Goal: Information Seeking & Learning: Compare options

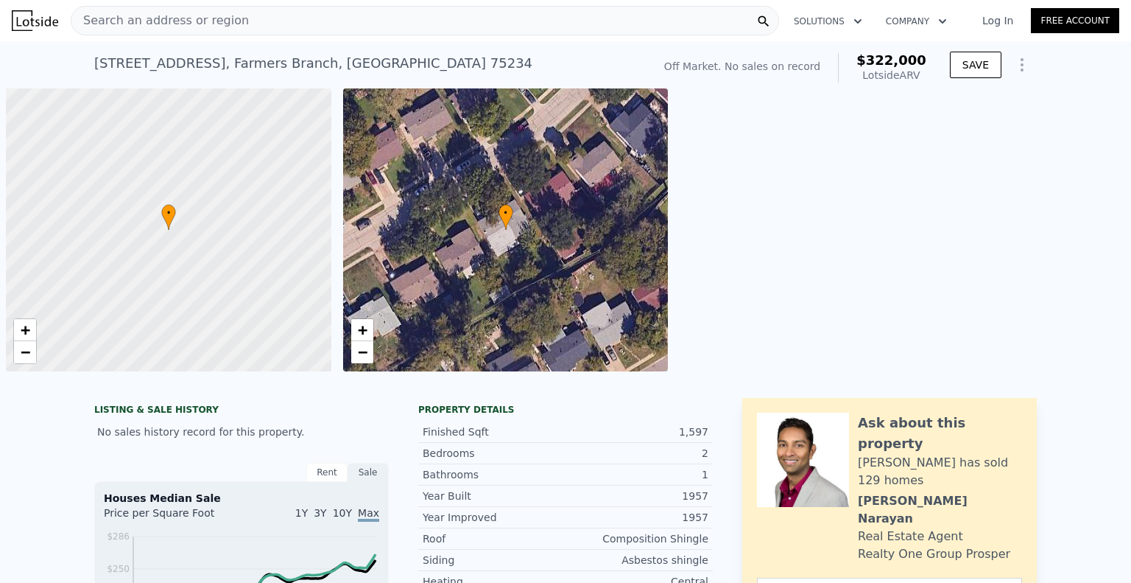
click at [264, 26] on div "Search an address or region" at bounding box center [425, 20] width 708 height 29
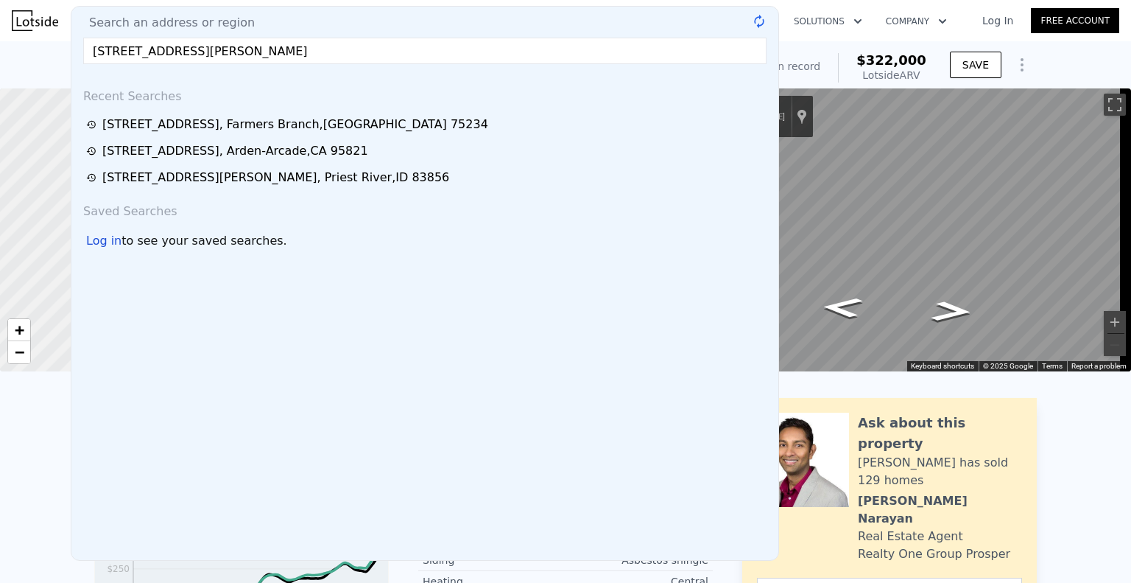
click at [285, 43] on input "[STREET_ADDRESS][PERSON_NAME]" at bounding box center [424, 51] width 683 height 27
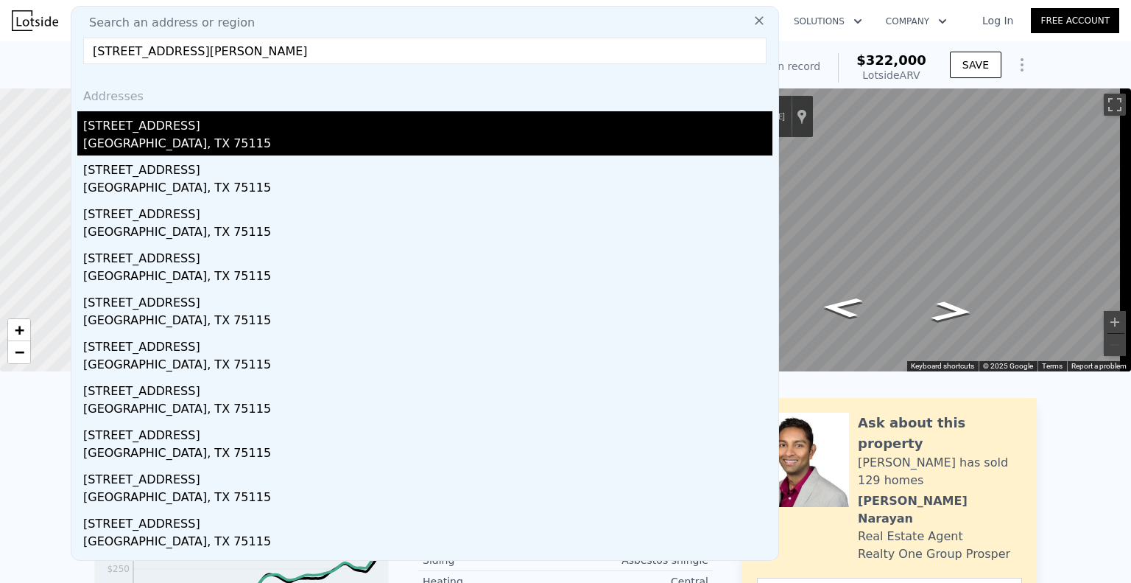
type input "[STREET_ADDRESS][PERSON_NAME]"
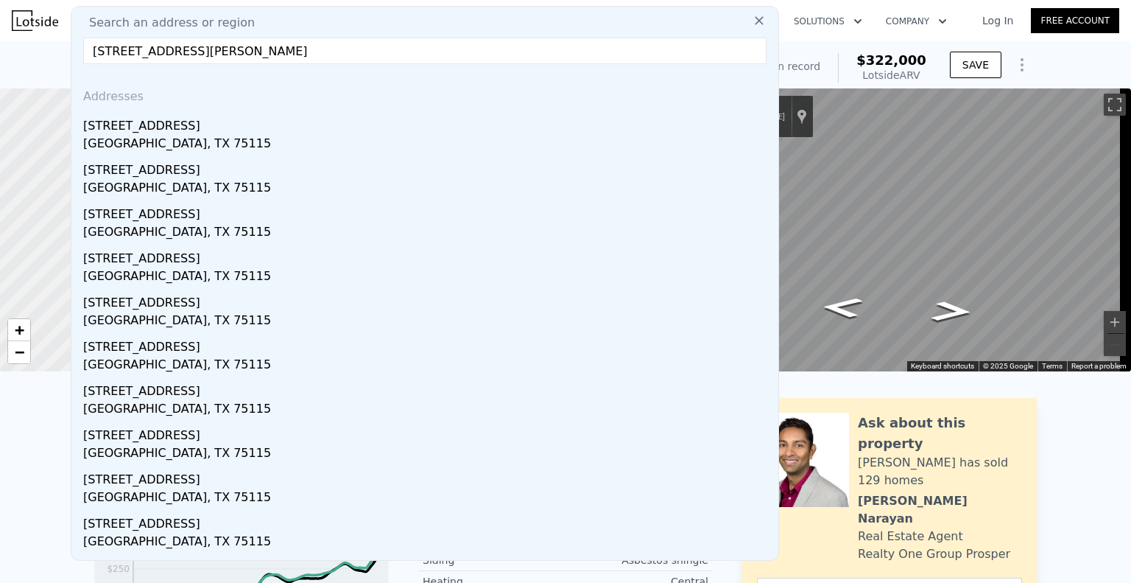
drag, startPoint x: 209, startPoint y: 137, endPoint x: 219, endPoint y: 146, distance: 13.6
click at [214, 145] on div "[GEOGRAPHIC_DATA], TX 75115" at bounding box center [427, 145] width 689 height 21
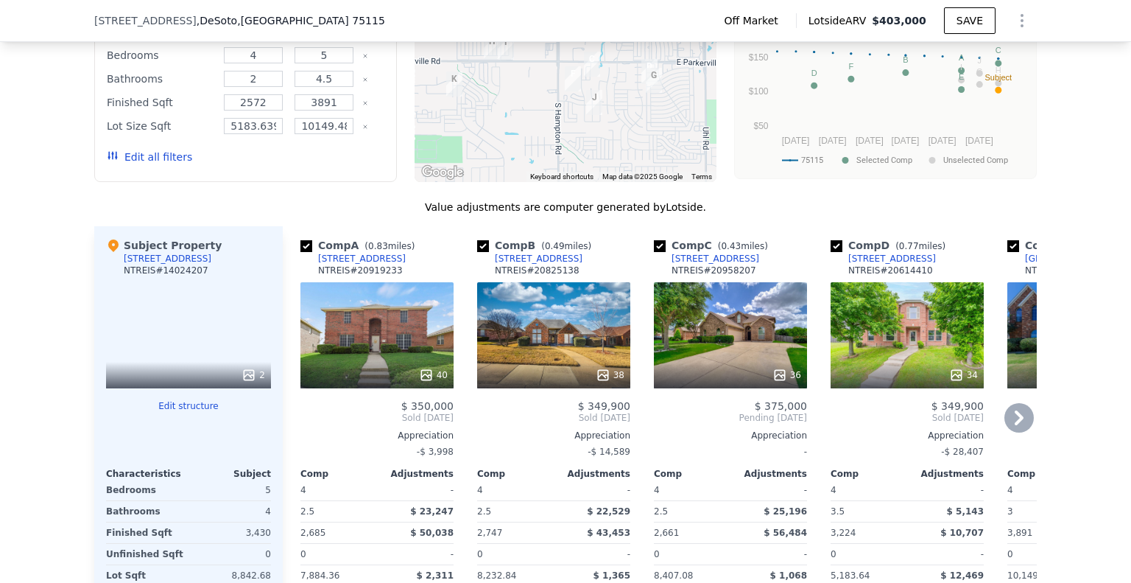
scroll to position [1320, 0]
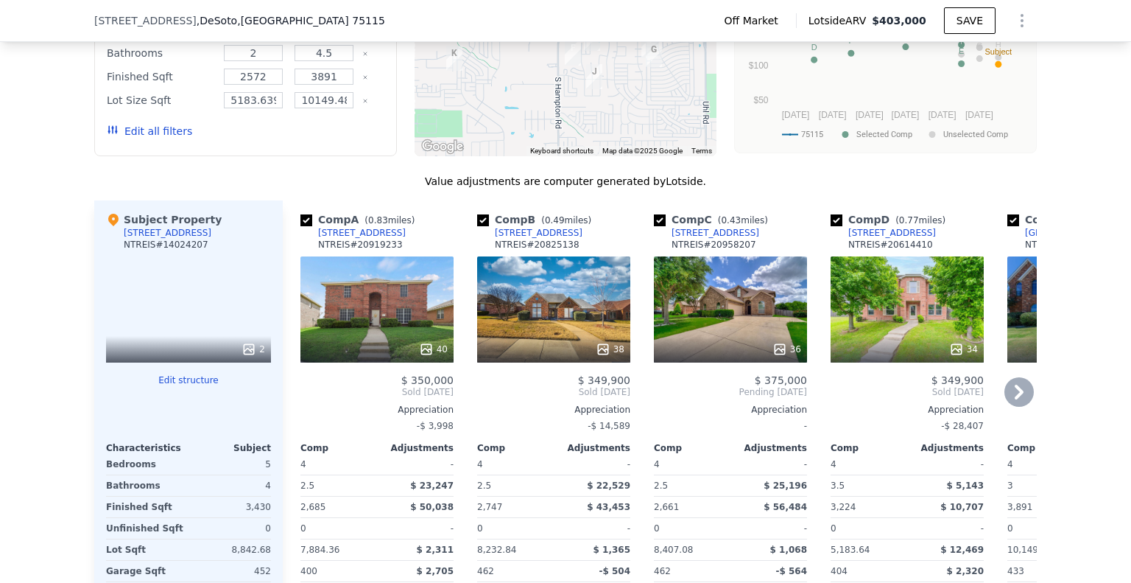
click at [1013, 401] on icon at bounding box center [1018, 391] width 29 height 29
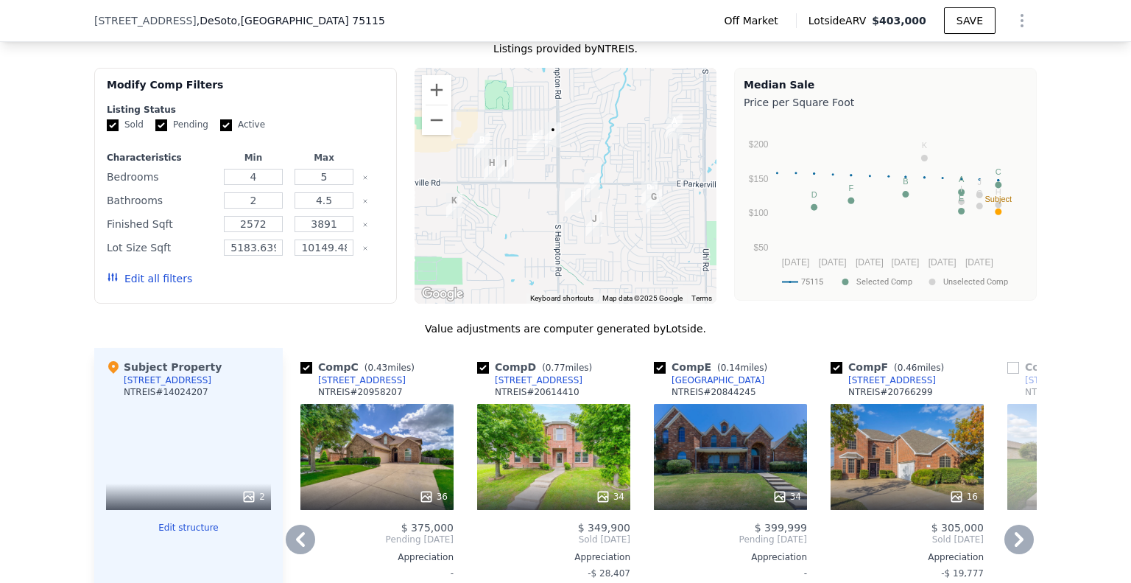
scroll to position [1246, 0]
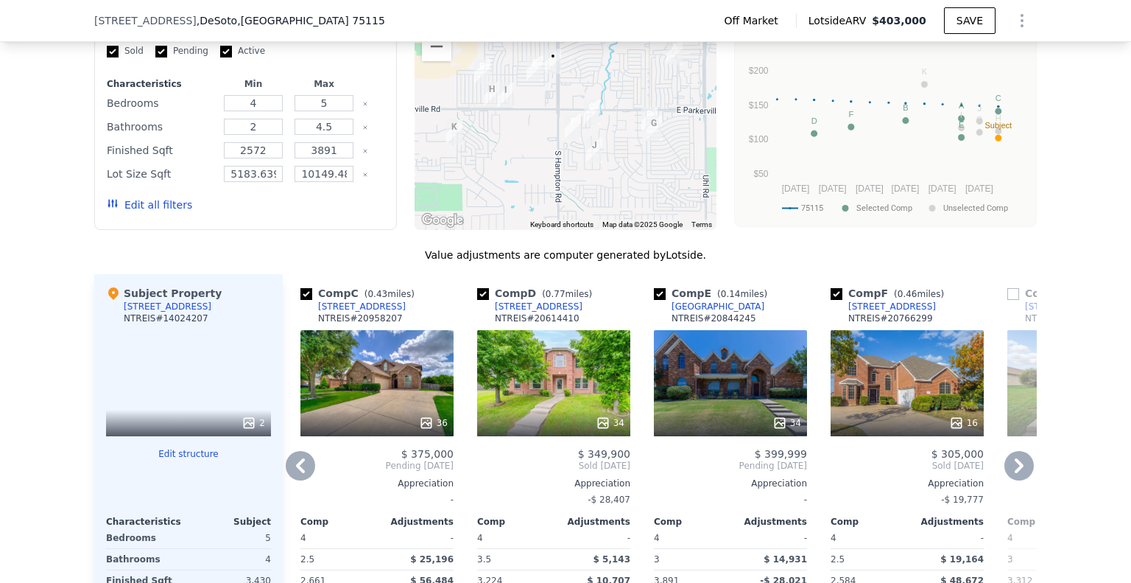
click at [728, 387] on div "34" at bounding box center [730, 383] width 153 height 106
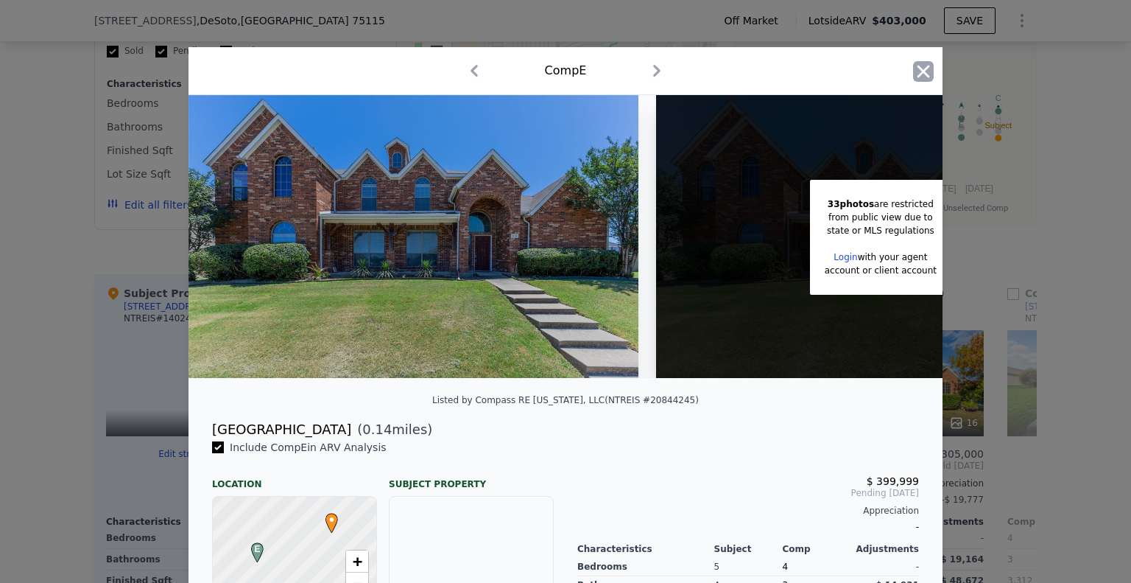
click at [919, 70] on icon "button" at bounding box center [924, 71] width 13 height 13
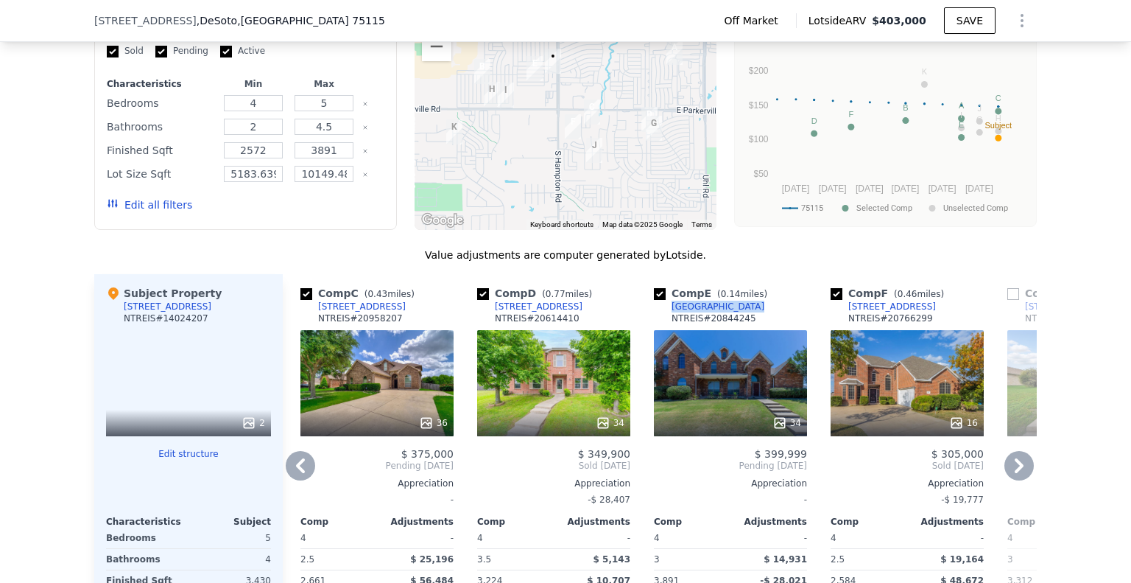
drag, startPoint x: 735, startPoint y: 315, endPoint x: 663, endPoint y: 316, distance: 72.2
click at [663, 316] on div "Comp E ( 0.14 miles) [STREET_ADDRESS] [PERSON_NAME] # 20844245" at bounding box center [730, 308] width 153 height 44
copy div "[GEOGRAPHIC_DATA]"
click at [302, 468] on icon at bounding box center [300, 465] width 29 height 29
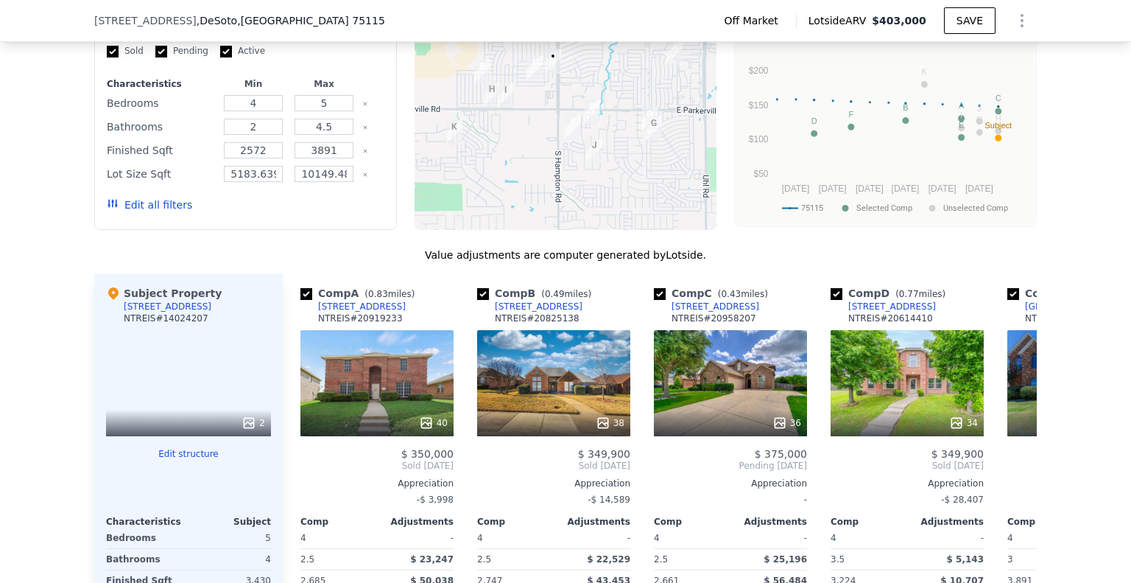
click at [295, 476] on div "Comp A ( 0.83 miles) [STREET_ADDRESS] 20919233 40 $ 350,000 Sold [DATE] Appreci…" at bounding box center [377, 511] width 165 height 474
click at [1021, 471] on icon at bounding box center [1018, 465] width 29 height 29
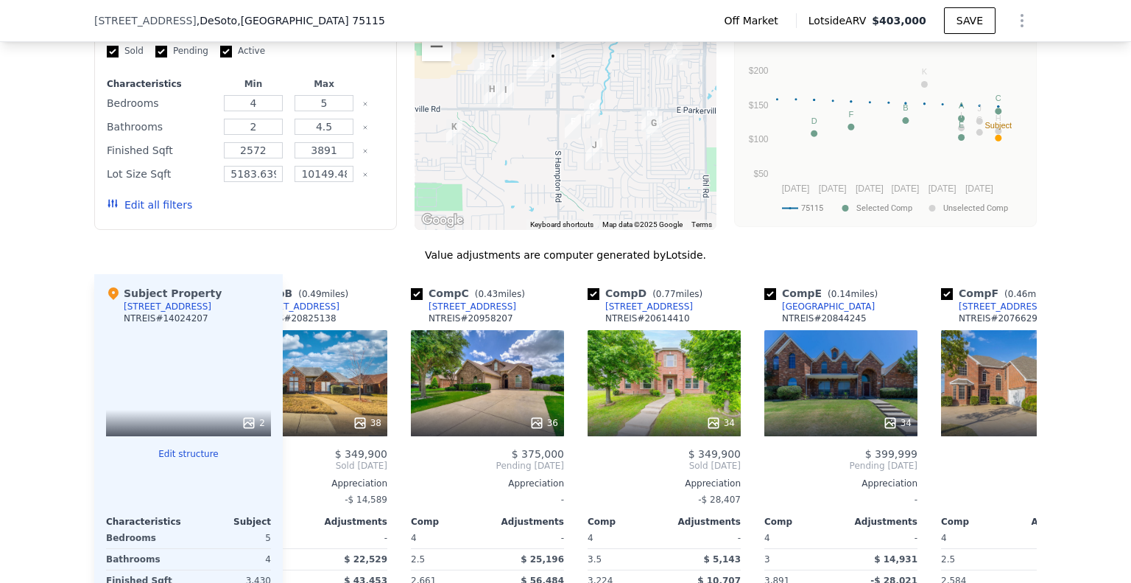
scroll to position [0, 353]
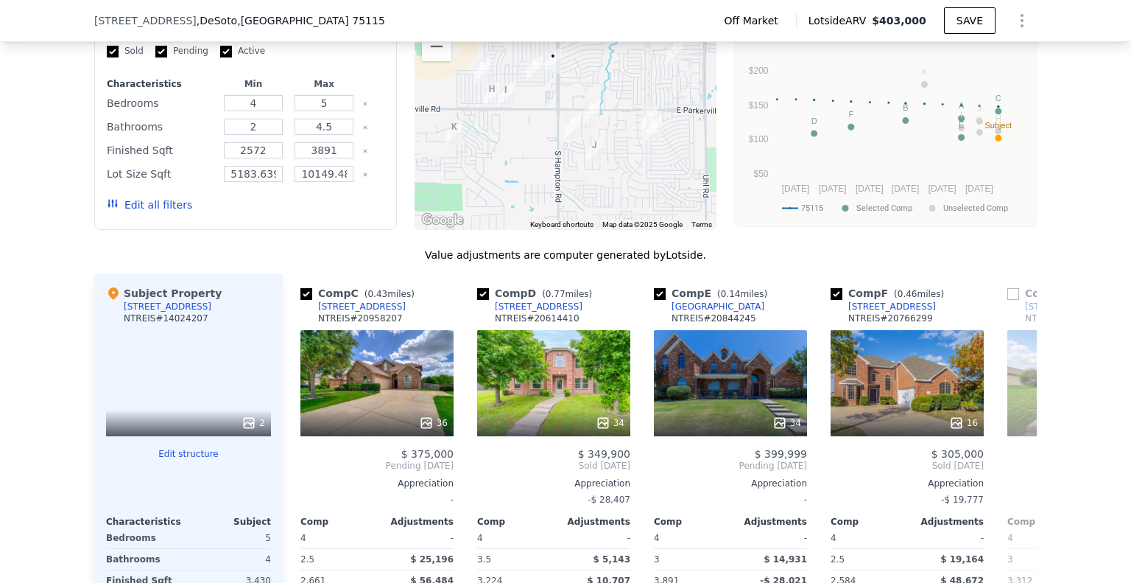
click at [1022, 469] on span "Pending [DATE]" at bounding box center [1083, 466] width 153 height 12
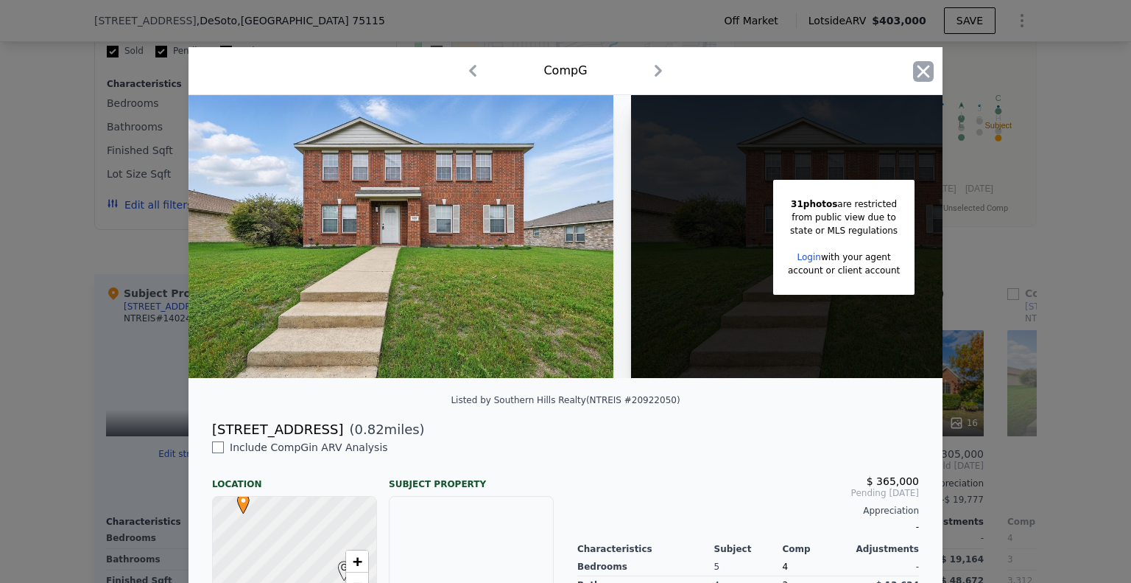
click at [916, 66] on icon "button" at bounding box center [923, 71] width 21 height 21
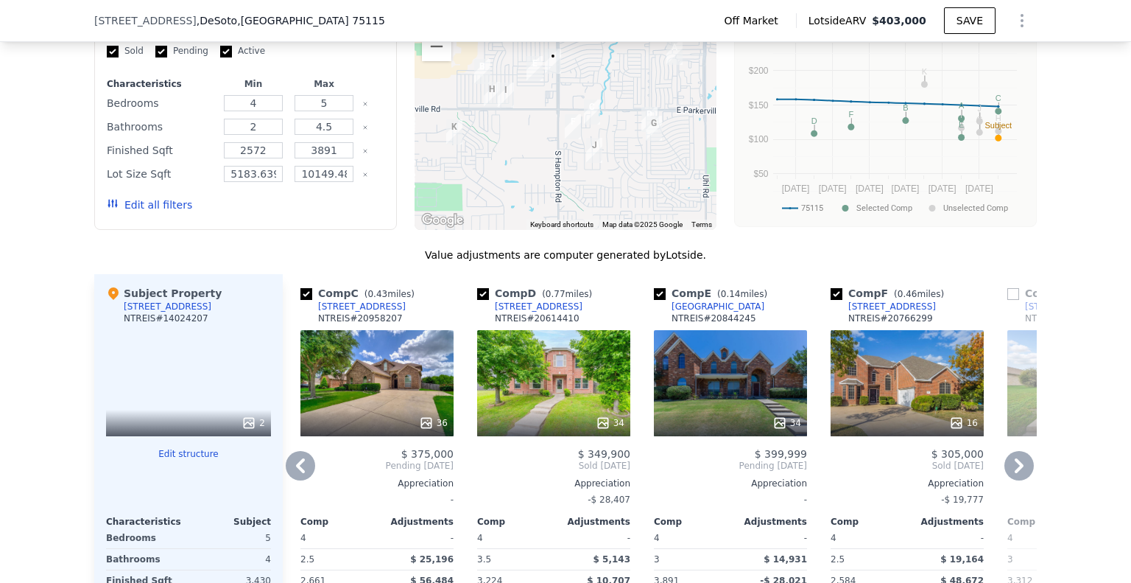
click at [1018, 468] on icon at bounding box center [1018, 465] width 29 height 29
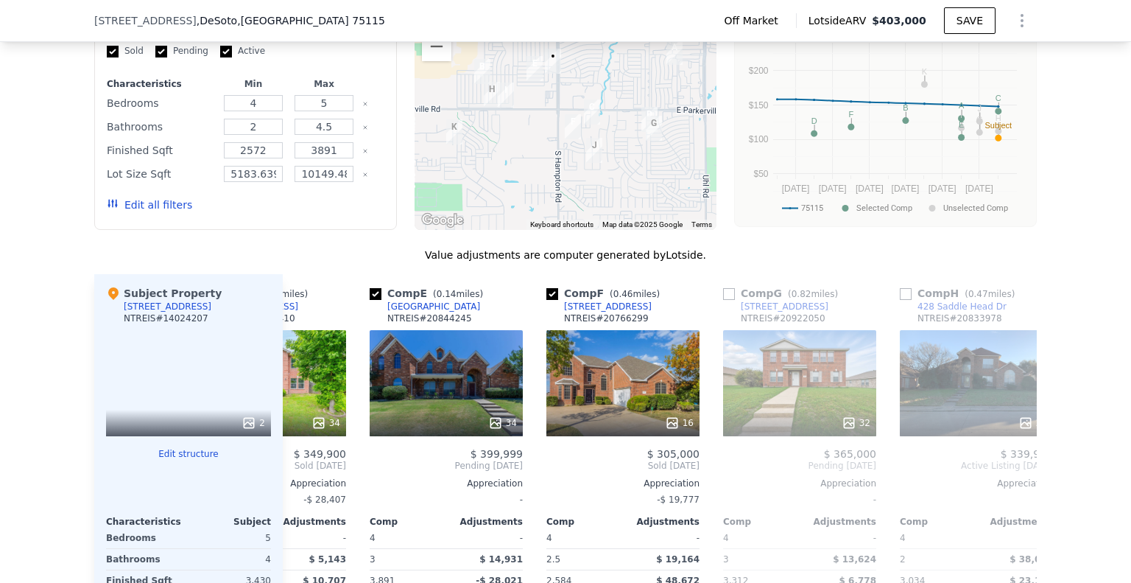
scroll to position [0, 707]
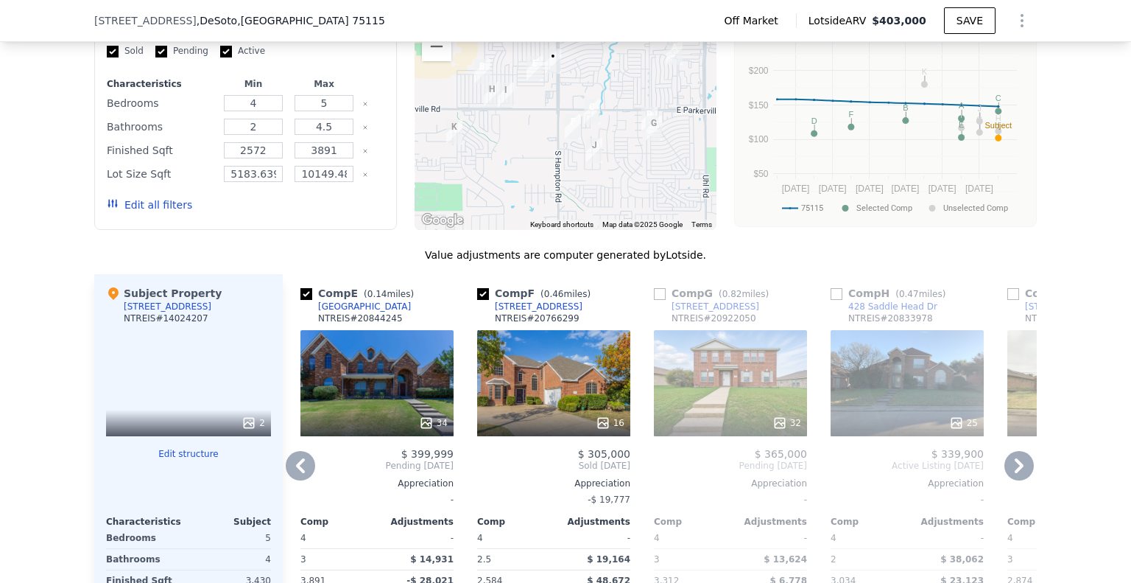
click at [1006, 465] on icon at bounding box center [1018, 465] width 29 height 29
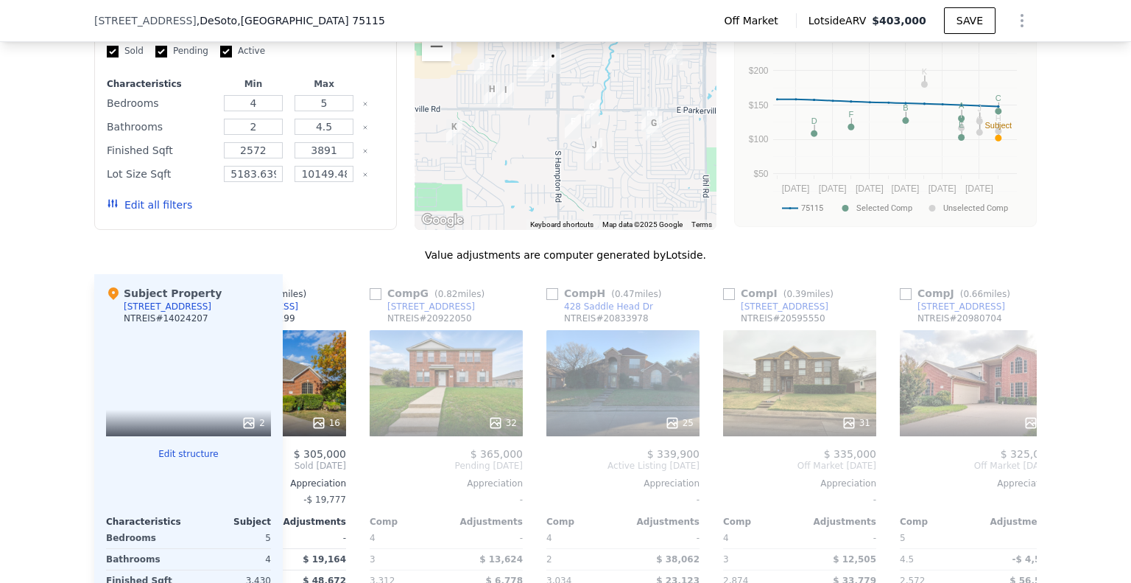
scroll to position [0, 1060]
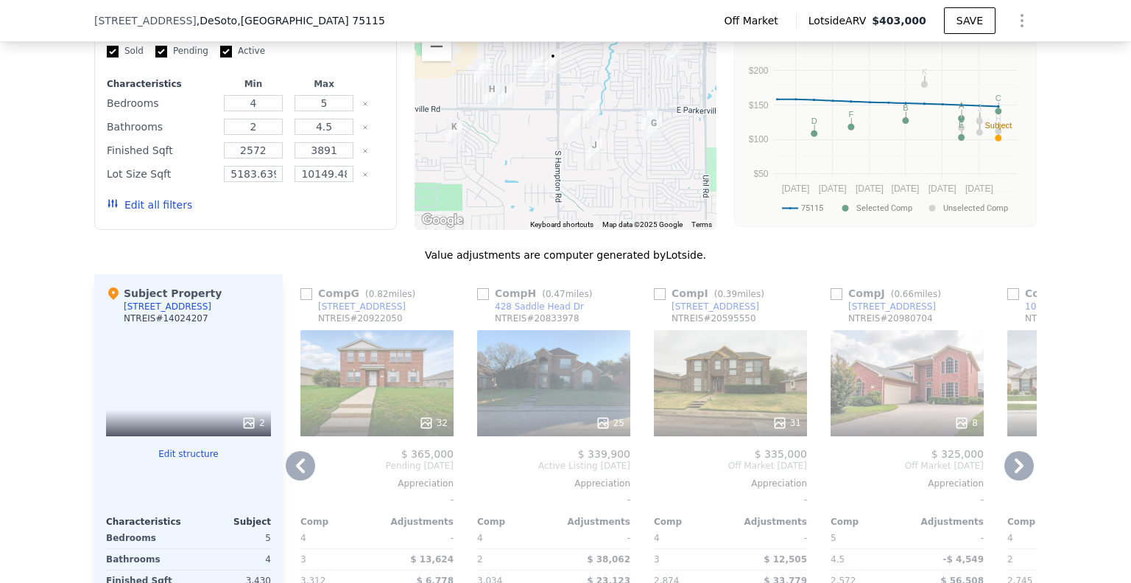
click at [1004, 462] on icon at bounding box center [1018, 465] width 29 height 29
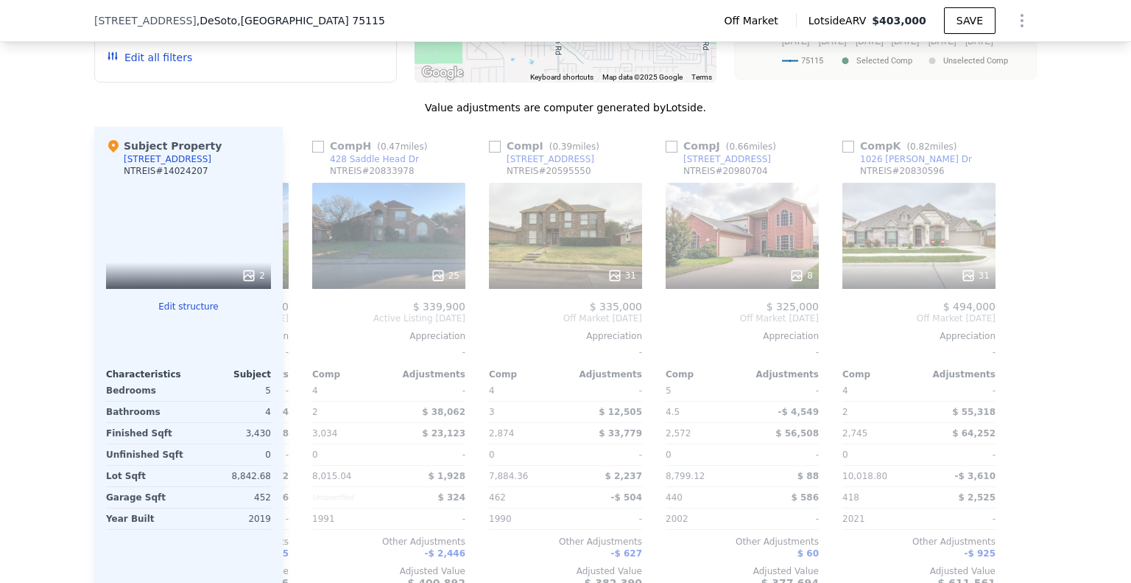
scroll to position [1467, 0]
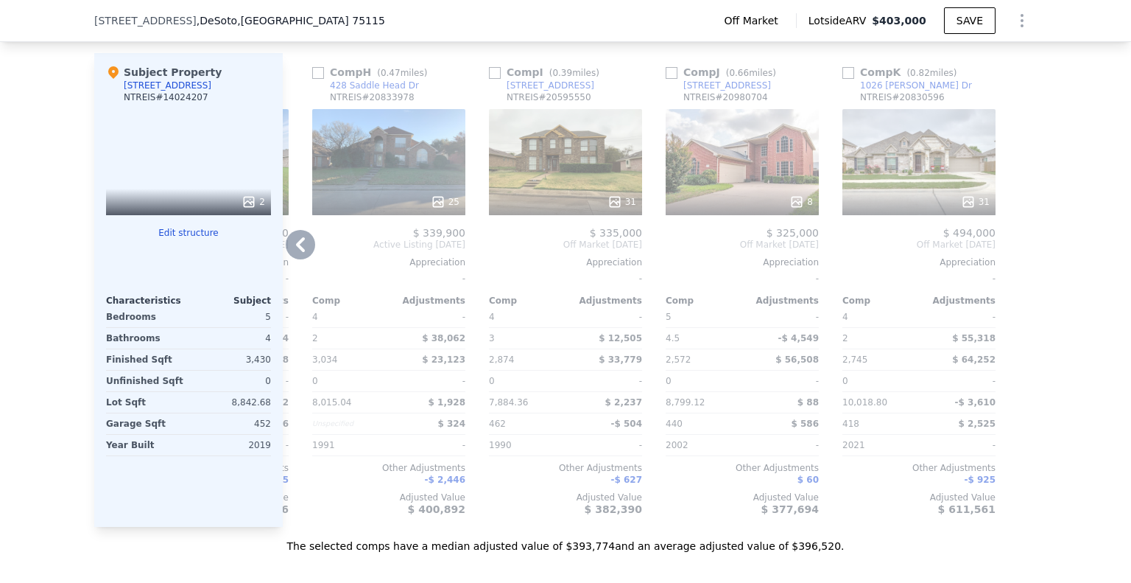
click at [295, 253] on icon at bounding box center [300, 244] width 29 height 29
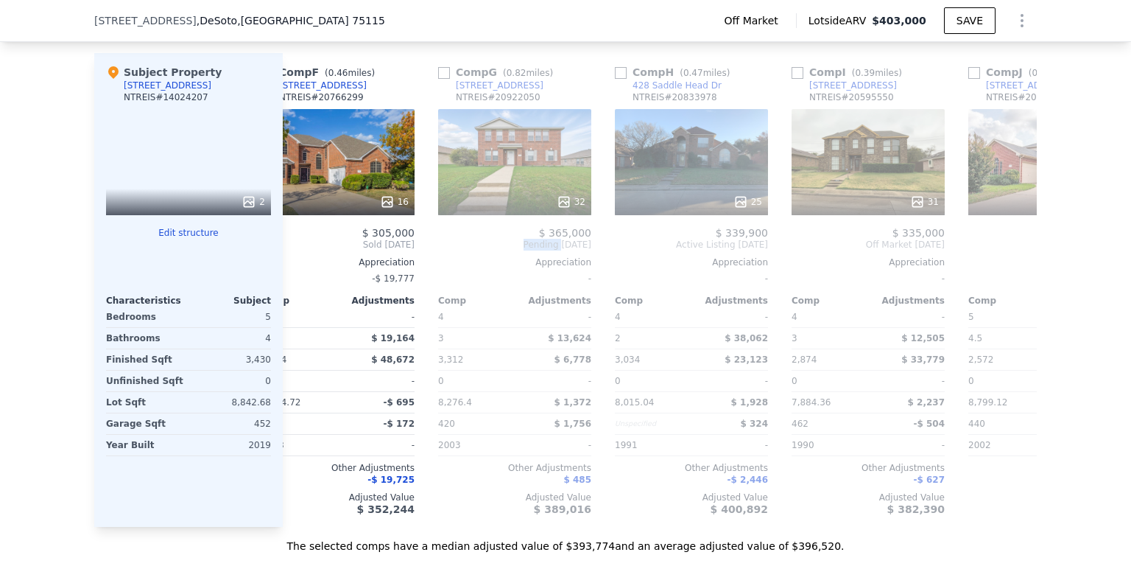
click at [295, 253] on div "Comp A ( 0.83 miles) 608 Canyon Pl NTREIS # 20919233 40 $ 350,000 Sold [DATE] A…" at bounding box center [660, 290] width 754 height 474
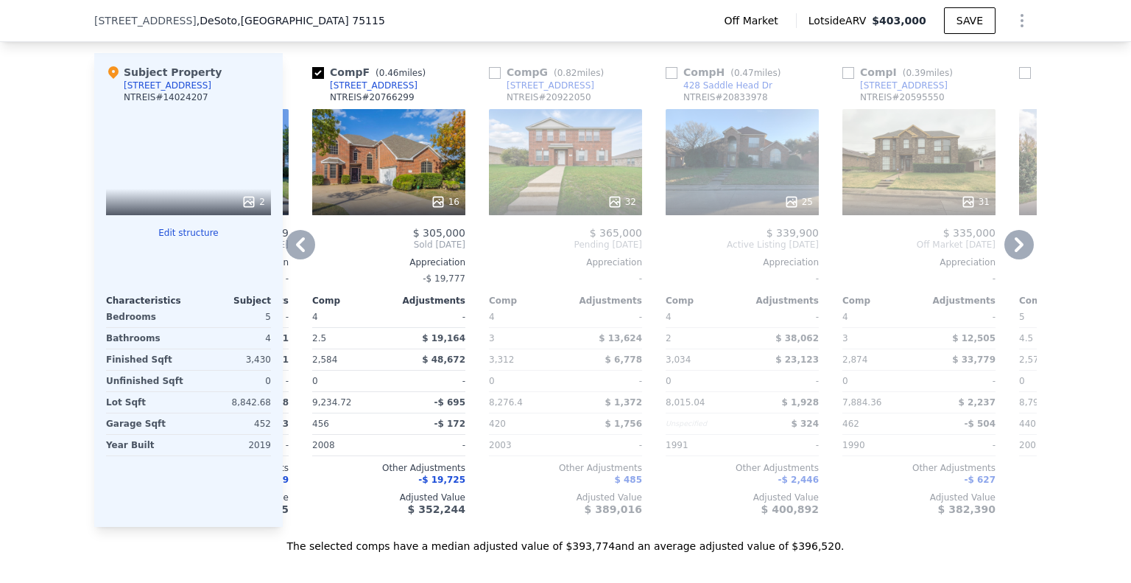
click at [296, 250] on icon at bounding box center [300, 244] width 9 height 15
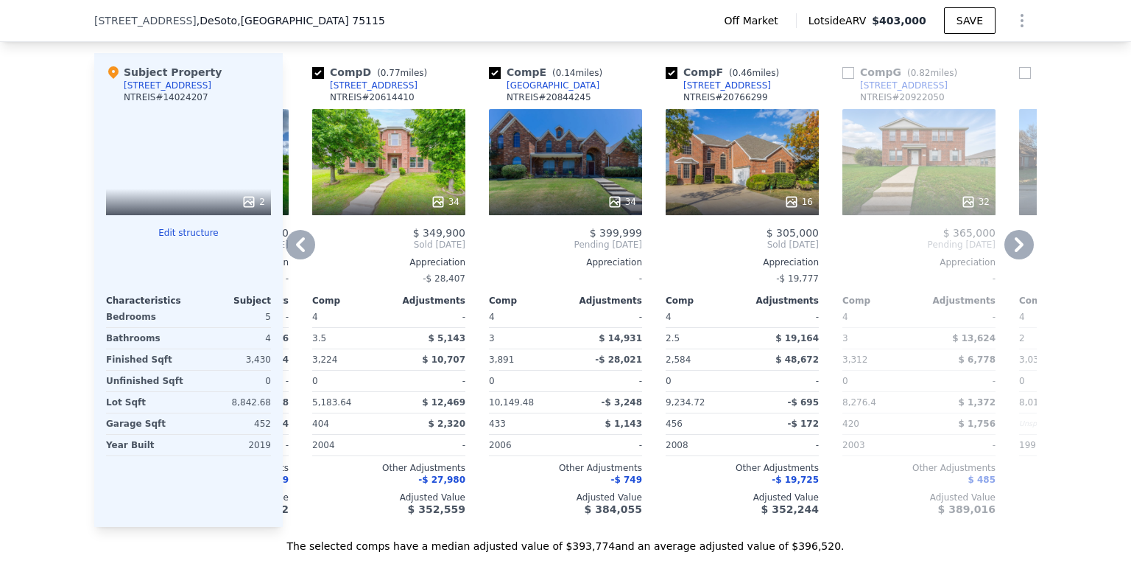
click at [296, 252] on icon at bounding box center [300, 244] width 9 height 15
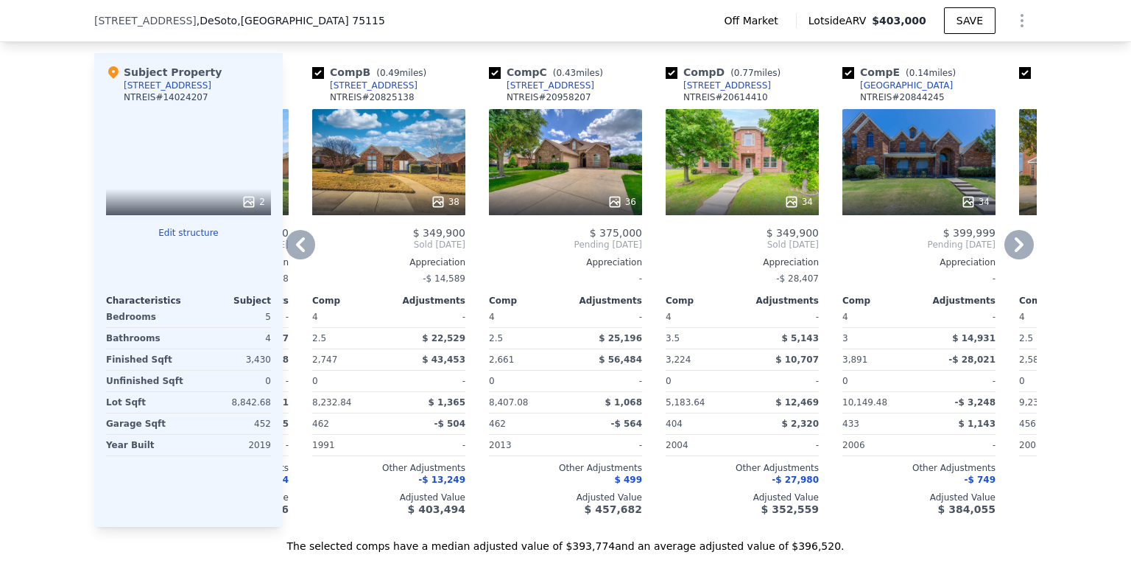
click at [296, 252] on icon at bounding box center [300, 244] width 9 height 15
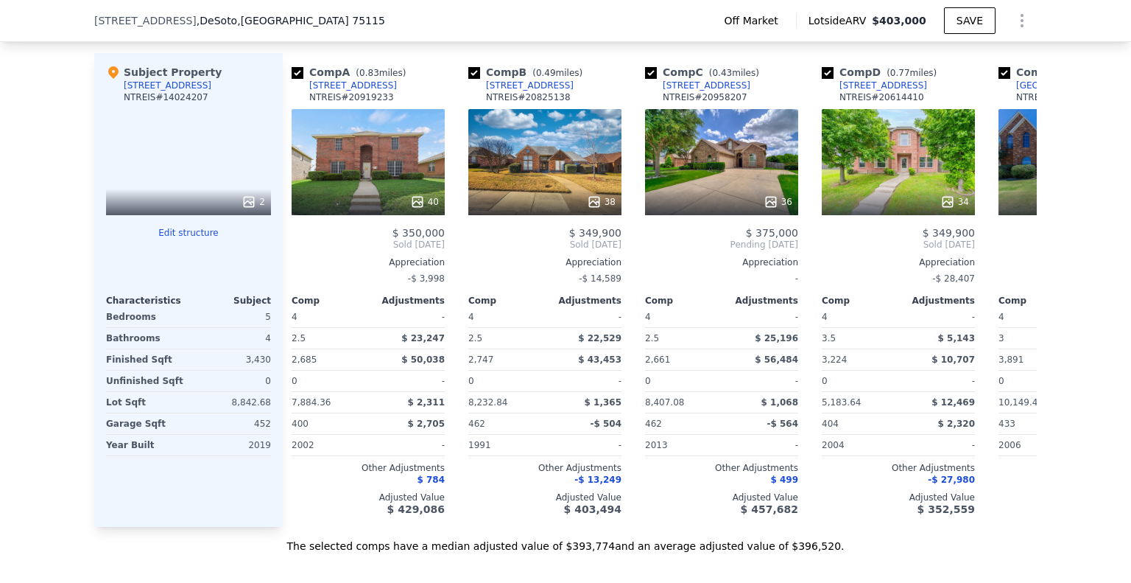
scroll to position [0, 0]
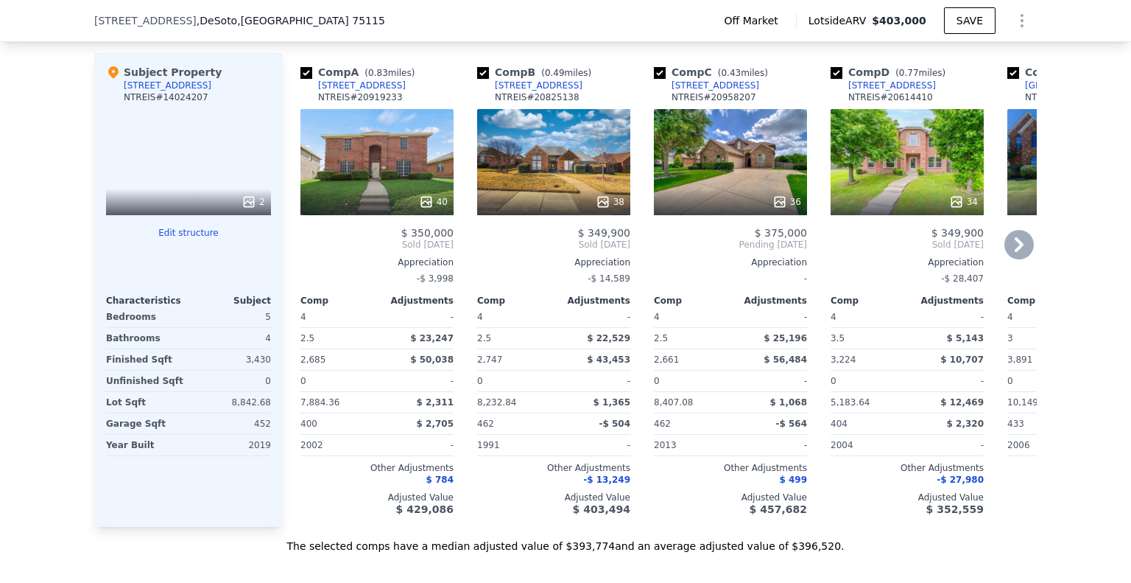
click at [1011, 253] on icon at bounding box center [1018, 244] width 29 height 29
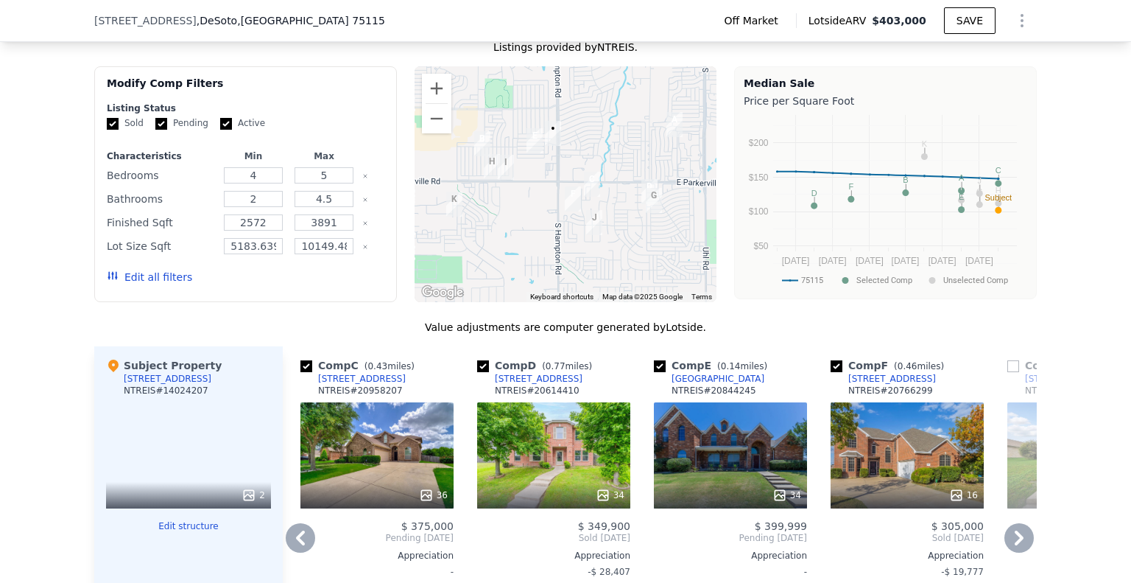
scroll to position [1172, 0]
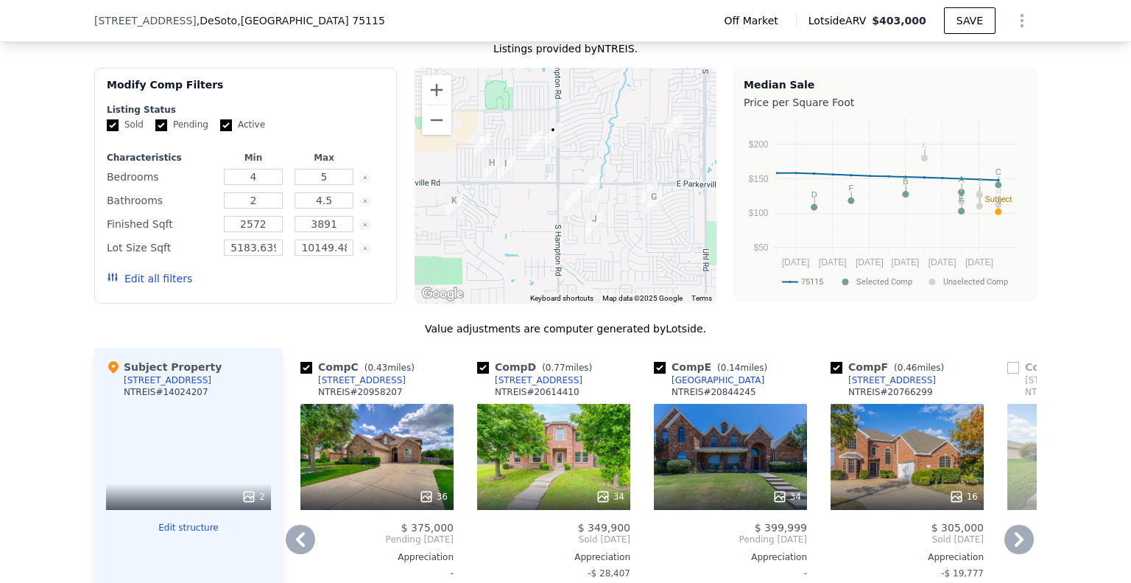
click at [295, 547] on icon at bounding box center [300, 538] width 29 height 29
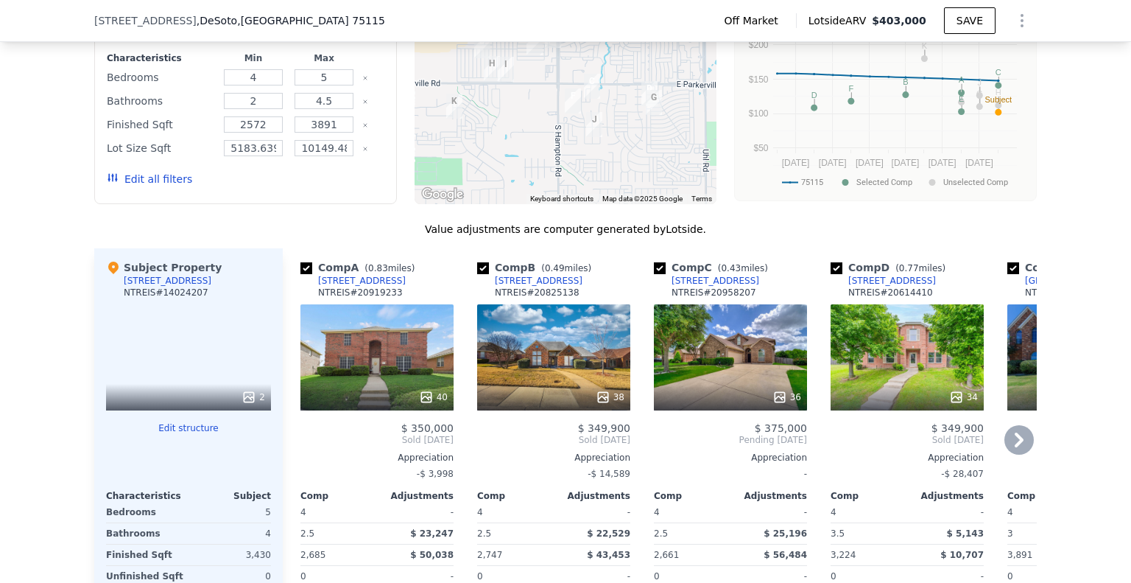
scroll to position [1246, 0]
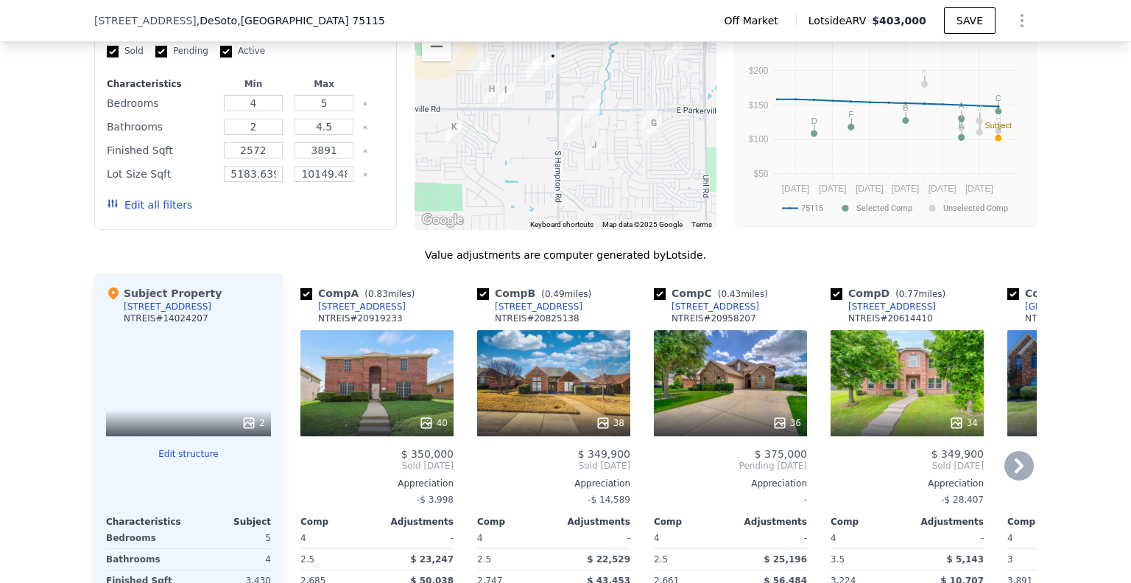
click at [1012, 461] on icon at bounding box center [1018, 465] width 29 height 29
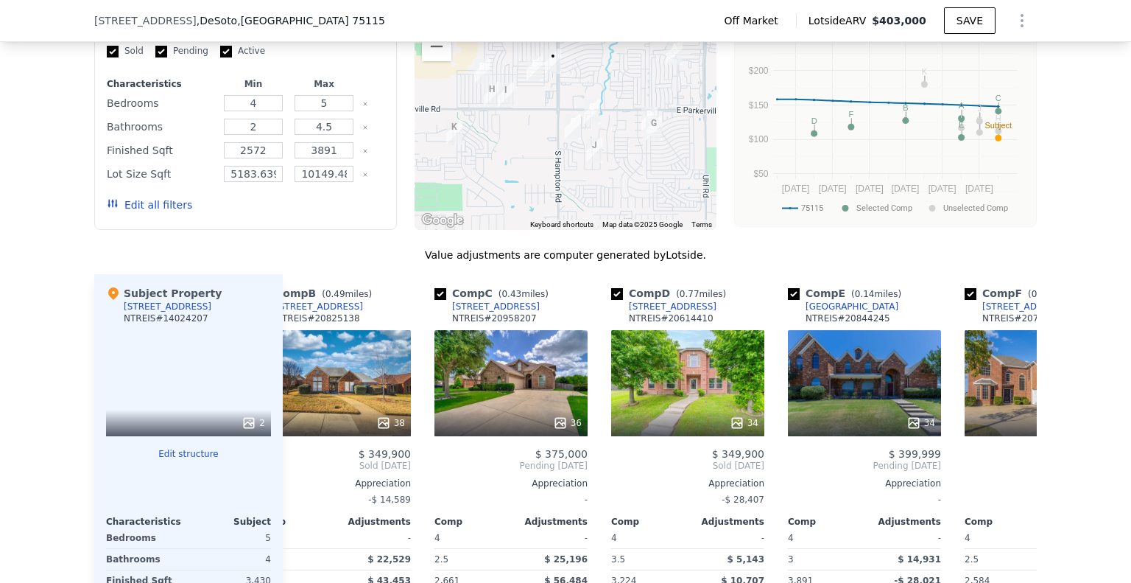
scroll to position [0, 353]
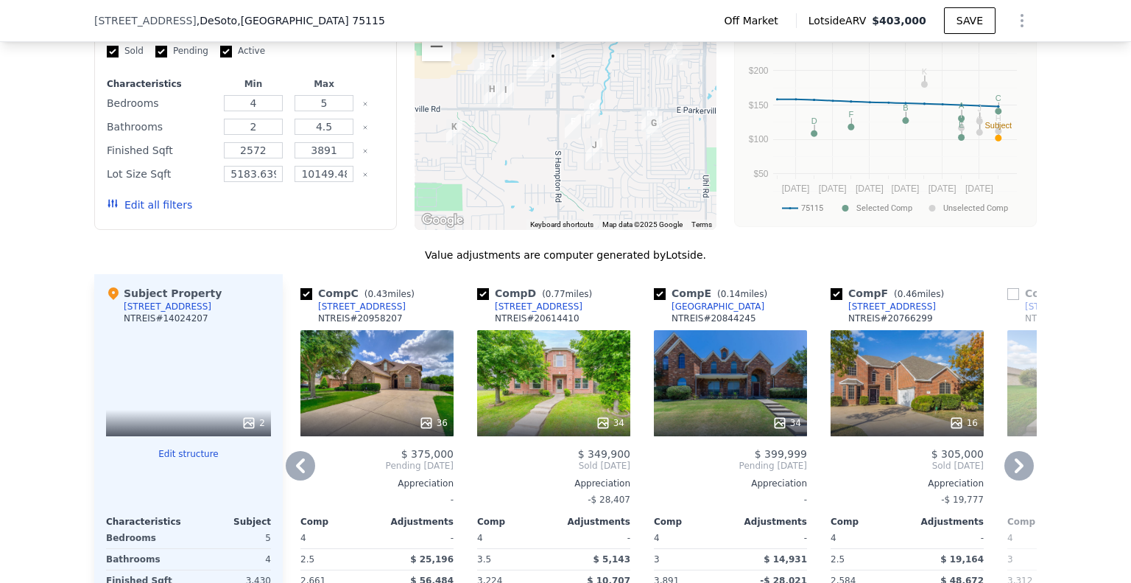
click at [1005, 474] on icon at bounding box center [1018, 465] width 29 height 29
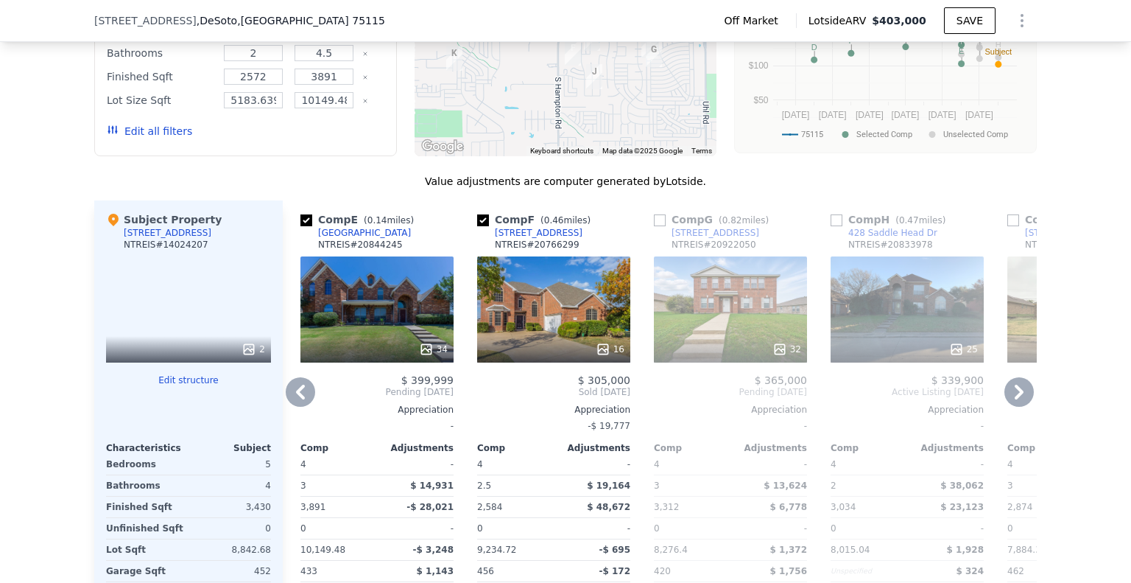
scroll to position [1393, 0]
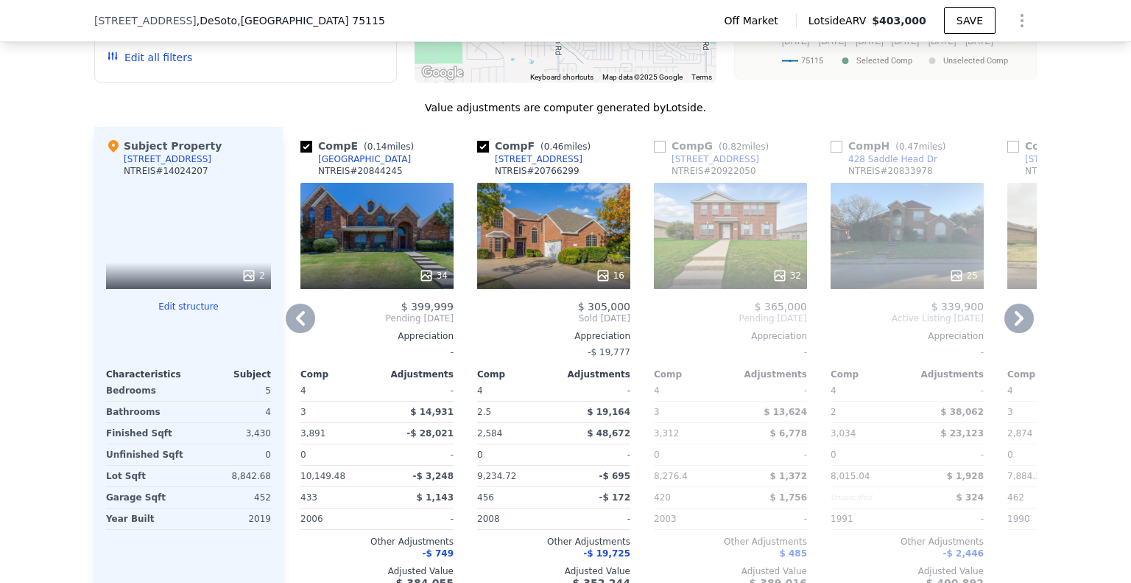
click at [1011, 325] on icon at bounding box center [1018, 317] width 29 height 29
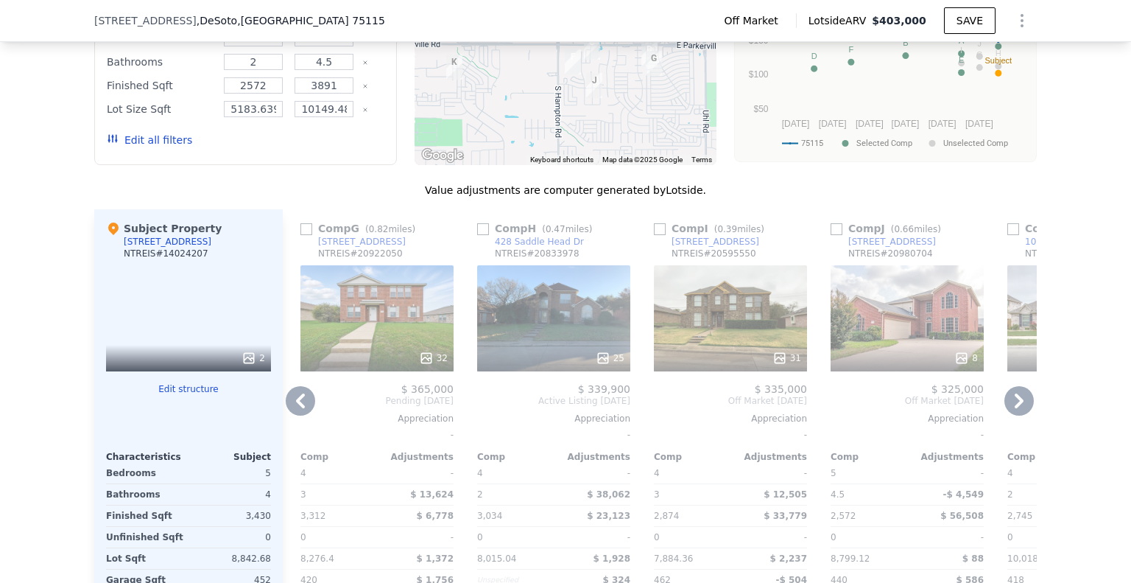
scroll to position [1320, 0]
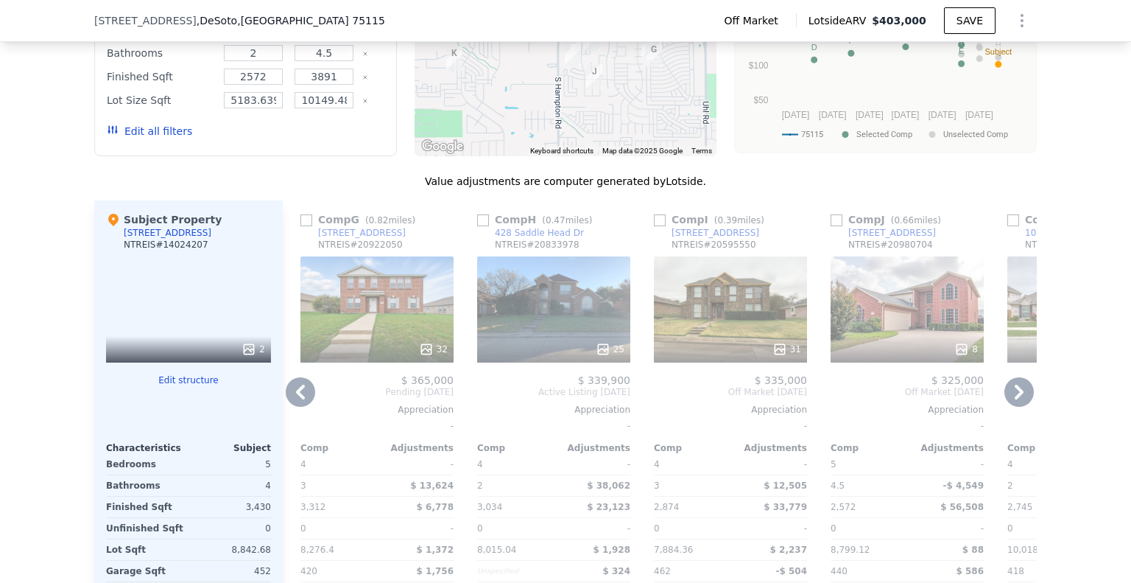
click at [290, 407] on icon at bounding box center [300, 391] width 29 height 29
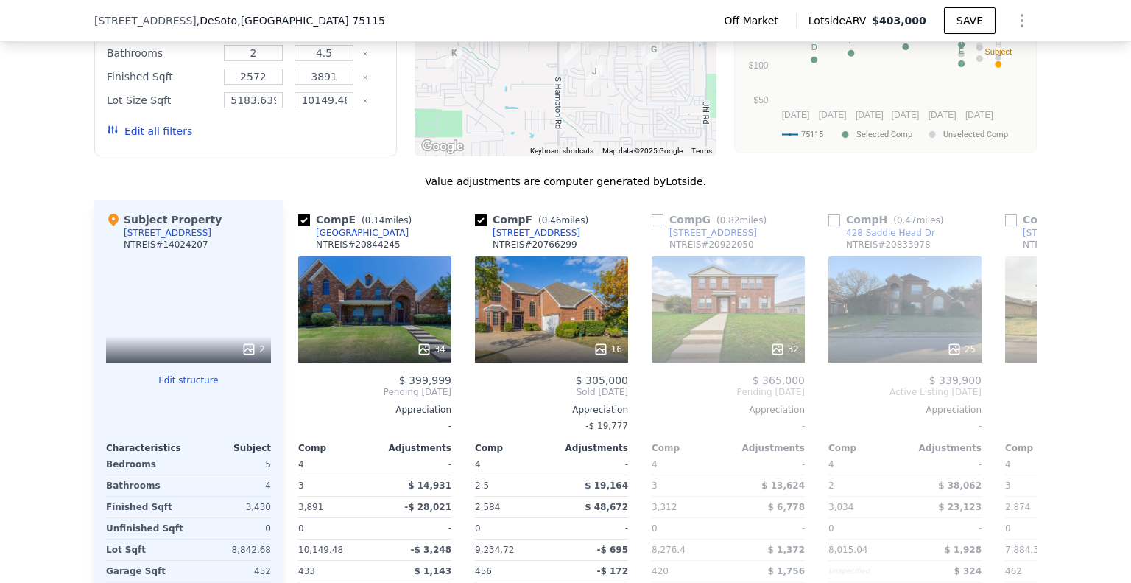
scroll to position [0, 707]
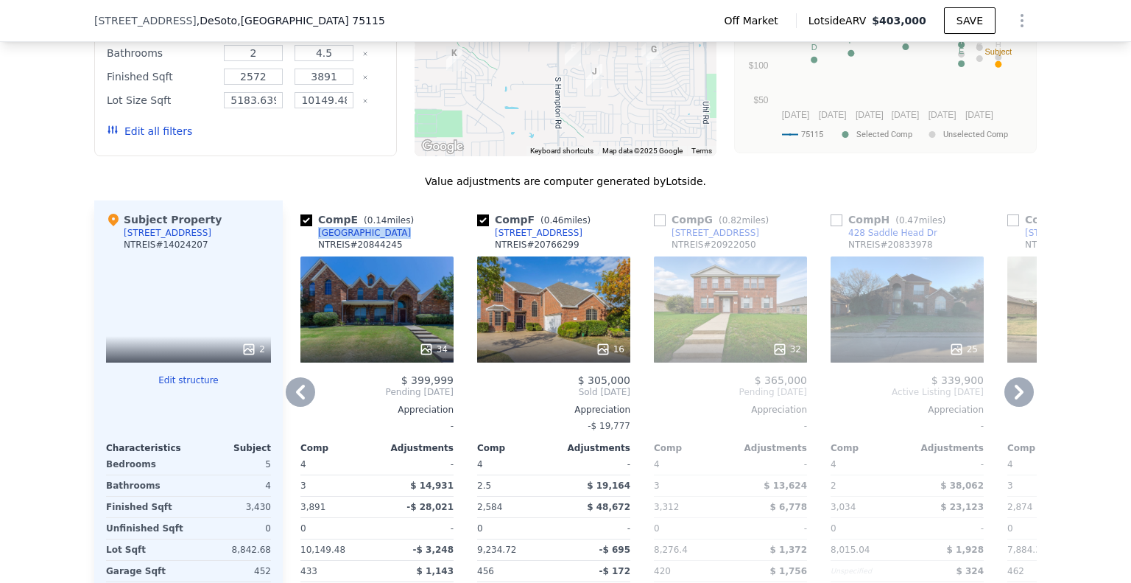
drag, startPoint x: 381, startPoint y: 241, endPoint x: 312, endPoint y: 242, distance: 68.5
click at [312, 242] on div "Comp E ( 0.14 miles) [STREET_ADDRESS] [PERSON_NAME] # 20844245" at bounding box center [376, 234] width 153 height 44
copy div "[GEOGRAPHIC_DATA]"
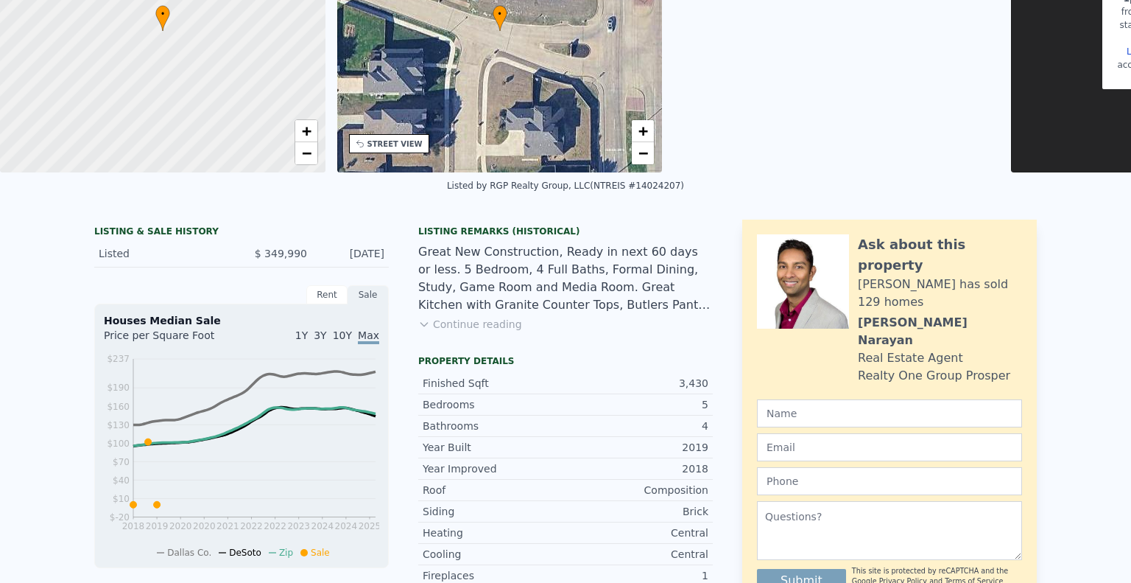
scroll to position [0, 0]
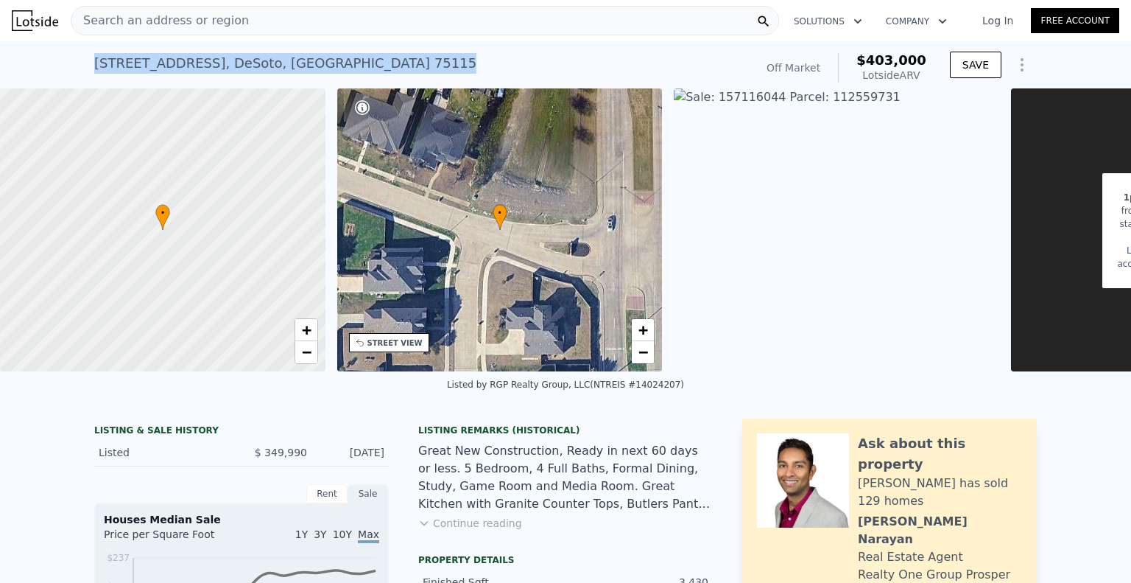
drag, startPoint x: 293, startPoint y: 58, endPoint x: 89, endPoint y: 63, distance: 204.0
click at [94, 63] on div "[STREET_ADDRESS] Sold (~ARV $403k )" at bounding box center [421, 67] width 655 height 41
copy div "[STREET_ADDRESS]"
